Goal: Transaction & Acquisition: Purchase product/service

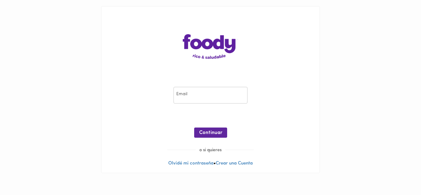
click at [189, 95] on input "email" at bounding box center [211, 95] width 74 height 17
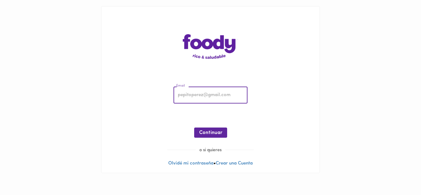
type input "[EMAIL_ADDRESS][DOMAIN_NAME]"
click at [213, 134] on span "Continuar" at bounding box center [210, 133] width 23 height 6
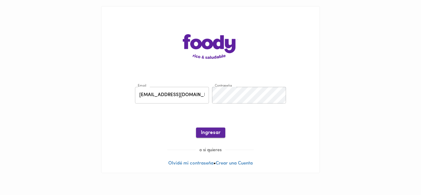
click at [214, 133] on span "Ingresar" at bounding box center [210, 133] width 19 height 6
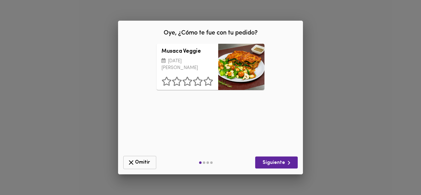
click at [141, 163] on span "Omitir" at bounding box center [139, 163] width 25 height 8
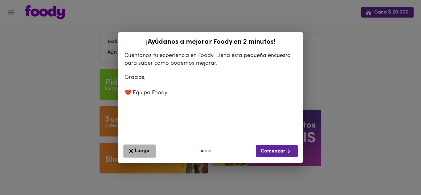
click at [138, 151] on span "Luego" at bounding box center [139, 151] width 25 height 8
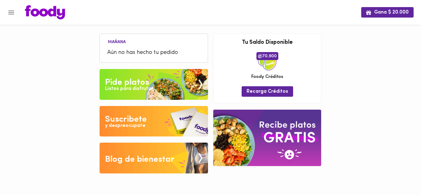
click at [139, 56] on span "Aún no has hecho tu pedido" at bounding box center [153, 53] width 93 height 8
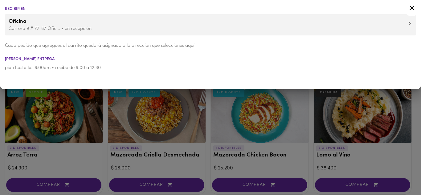
click at [131, 31] on p "Carrera 9 # 77-67 Ofic... • en recepción" at bounding box center [211, 29] width 404 height 6
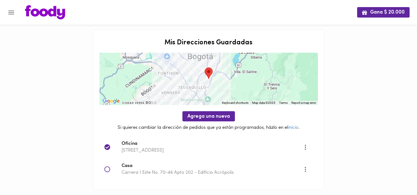
click at [154, 150] on p "[STREET_ADDRESS]" at bounding box center [212, 150] width 181 height 6
click at [342, 113] on div "Gana $ 20.000 Mis Direcciones Guardadas ← Move left → Move right ↑ Move up ↓ Mo…" at bounding box center [208, 103] width 417 height 206
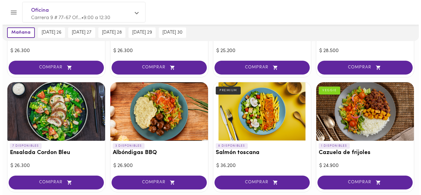
scroll to position [370, 0]
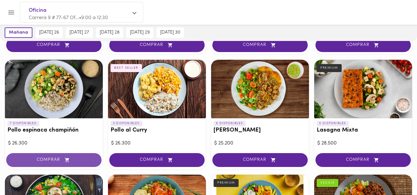
click at [46, 158] on span "COMPRAR" at bounding box center [54, 160] width 80 height 5
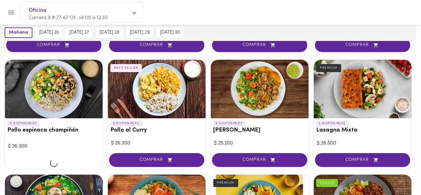
scroll to position [370, 0]
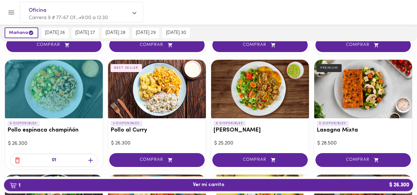
click at [208, 185] on span "1 Ver mi carrito $ 26.300" at bounding box center [208, 185] width 31 height 6
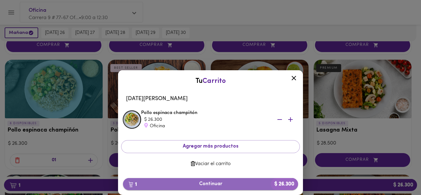
click at [212, 185] on span "1 Continuar $ 26.300" at bounding box center [210, 184] width 165 height 6
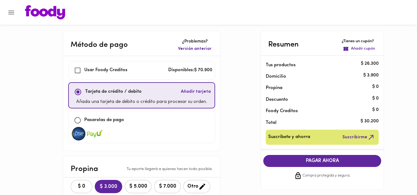
checkbox input "true"
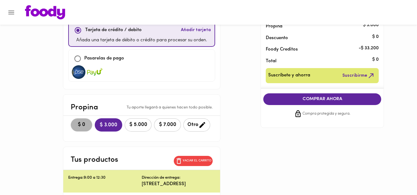
click at [82, 128] on span "$ 0" at bounding box center [82, 125] width 14 height 6
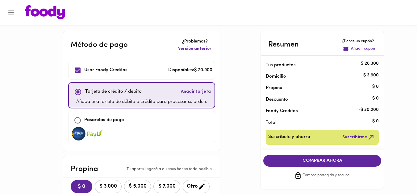
scroll to position [31, 0]
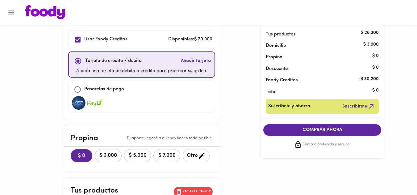
click at [327, 131] on span "COMPRAR AHORA" at bounding box center [321, 130] width 105 height 6
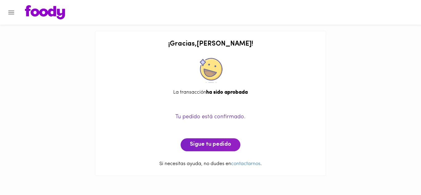
click at [11, 12] on icon "Menu" at bounding box center [11, 12] width 6 height 4
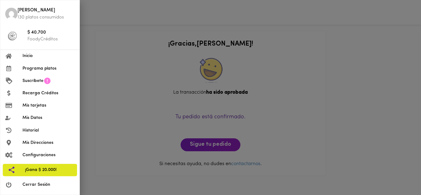
click at [39, 183] on span "Cerrar Sesión" at bounding box center [49, 185] width 52 height 6
